Goal: Information Seeking & Learning: Learn about a topic

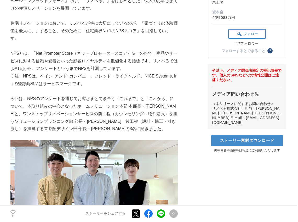
scroll to position [130, 0]
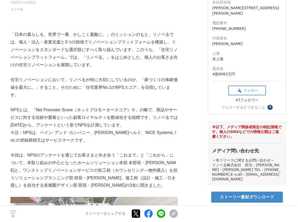
scroll to position [75, 0]
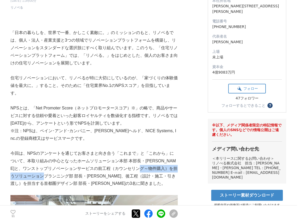
drag, startPoint x: 161, startPoint y: 161, endPoint x: 61, endPoint y: 171, distance: 100.7
click at [61, 171] on p "今回は、NPSのアンケートを通じてお客さまと向き合う「これまで」と「これから」について、本取り組みの中心となったホームソリューション本部 本部長・[PERSO…" at bounding box center [94, 169] width 168 height 38
copy p "ソリューションプランニング部 部長"
